Goal: Task Accomplishment & Management: Use online tool/utility

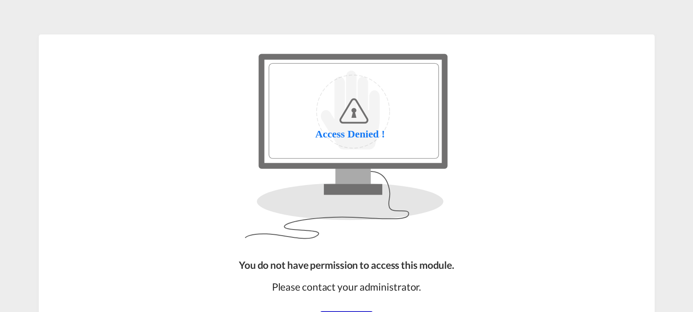
scroll to position [72, 0]
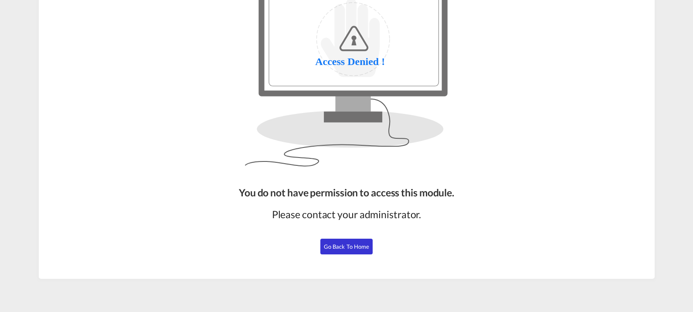
click at [343, 248] on span "Go Back to Home" at bounding box center [347, 246] width 46 height 7
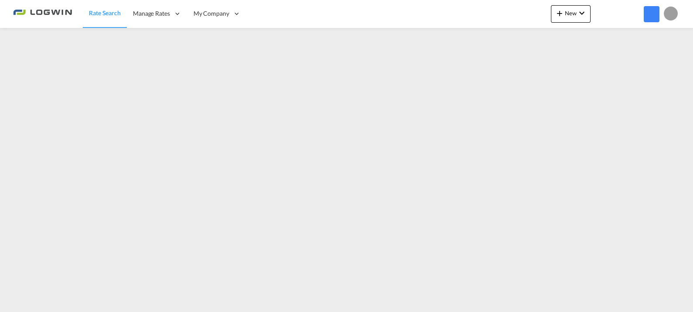
scroll to position [72, 0]
